Goal: Find specific page/section: Find specific page/section

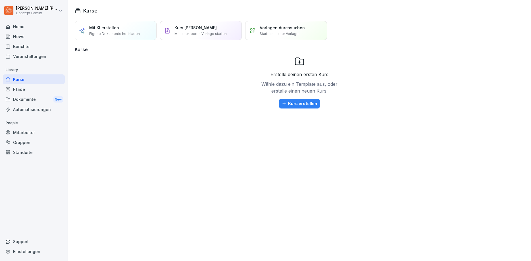
click at [20, 49] on div "Berichte" at bounding box center [34, 46] width 62 height 10
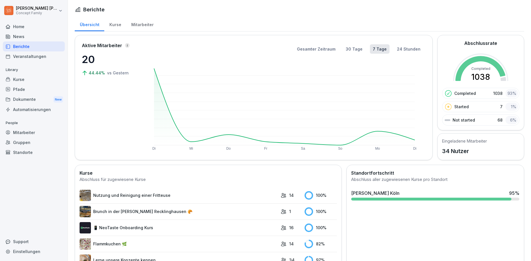
click at [140, 25] on div "Mitarbeiter" at bounding box center [142, 24] width 32 height 14
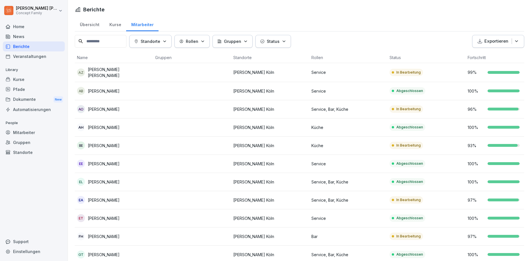
click at [24, 46] on div "Berichte" at bounding box center [34, 46] width 62 height 10
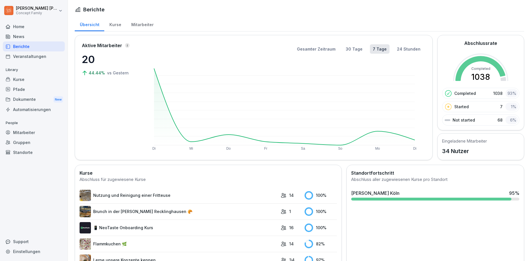
click at [137, 26] on div "Mitarbeiter" at bounding box center [142, 24] width 32 height 14
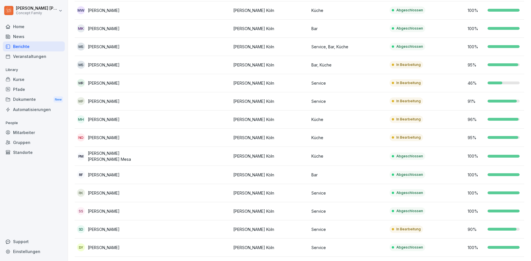
scroll to position [425, 0]
